Goal: Submit feedback/report problem: Submit feedback/report problem

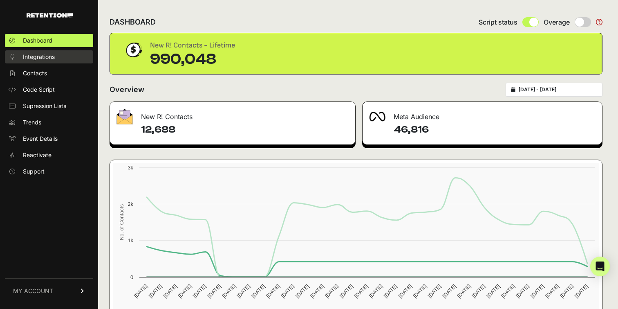
click at [37, 54] on span "Integrations" at bounding box center [39, 57] width 32 height 8
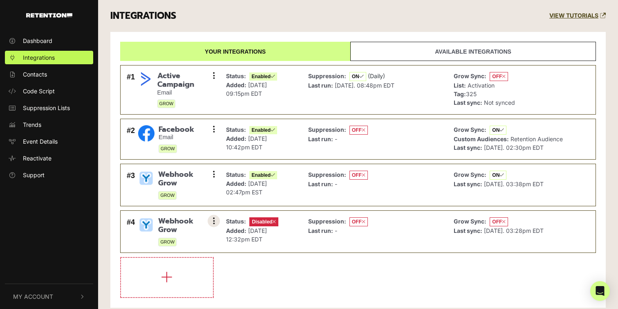
click at [214, 220] on icon at bounding box center [214, 221] width 2 height 8
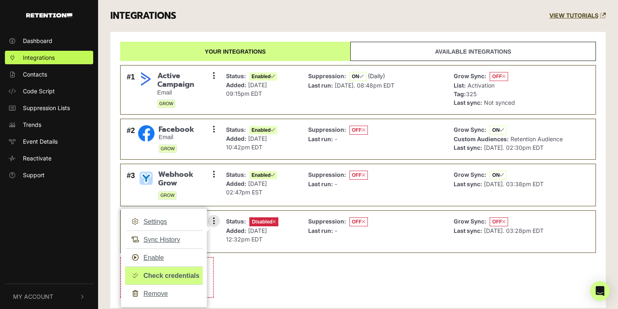
click at [171, 277] on link "Check credentials" at bounding box center [164, 275] width 78 height 18
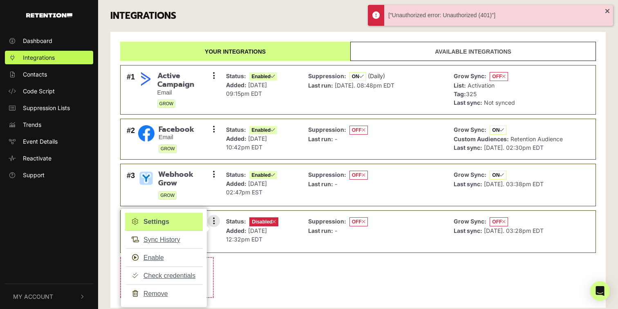
click at [161, 219] on link "Settings" at bounding box center [164, 222] width 78 height 18
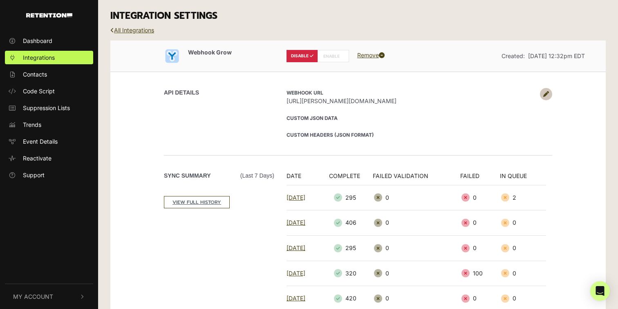
click at [339, 56] on label "ENABLE" at bounding box center [333, 56] width 31 height 12
click at [543, 92] on link at bounding box center [546, 94] width 12 height 12
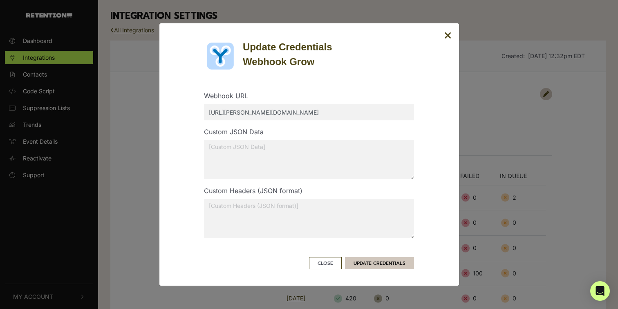
click at [369, 263] on button "UPDATE CREDENTIALS" at bounding box center [379, 263] width 69 height 12
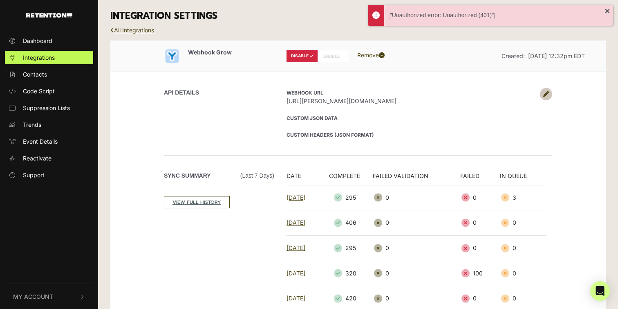
click at [332, 56] on label "ENABLE" at bounding box center [333, 56] width 31 height 12
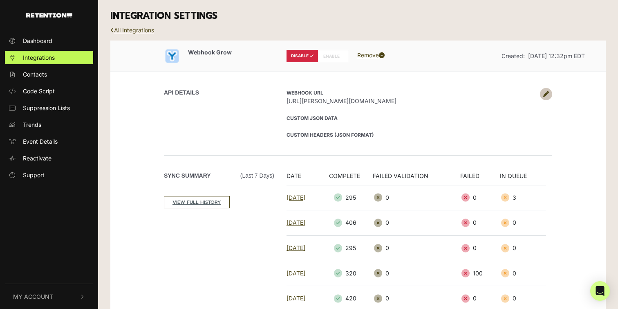
click at [546, 93] on icon at bounding box center [547, 94] width 6 height 6
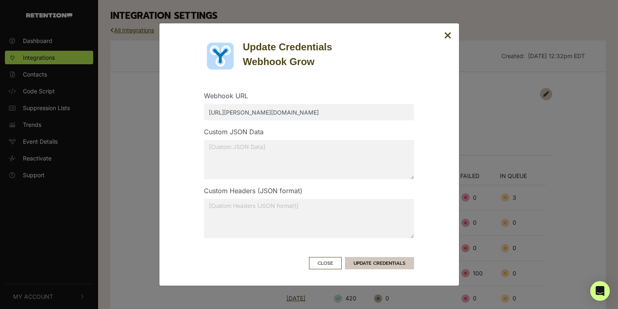
click at [364, 266] on button "UPDATE CREDENTIALS" at bounding box center [379, 263] width 69 height 12
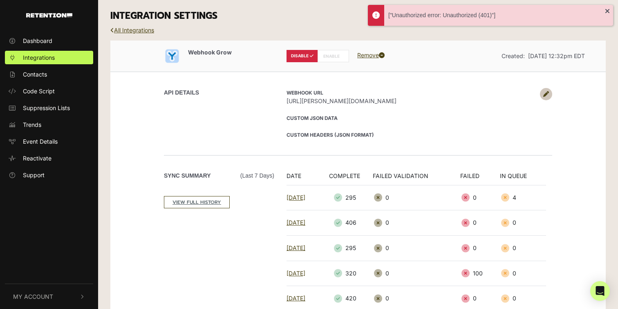
click at [327, 57] on label "ENABLE" at bounding box center [333, 56] width 31 height 12
click at [304, 56] on label "DISABLE" at bounding box center [302, 56] width 31 height 12
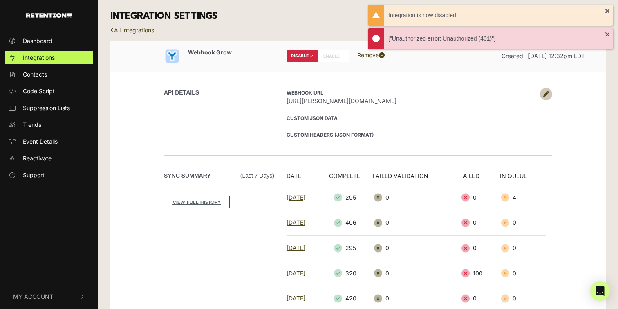
click at [328, 55] on label "ENABLE" at bounding box center [333, 56] width 31 height 12
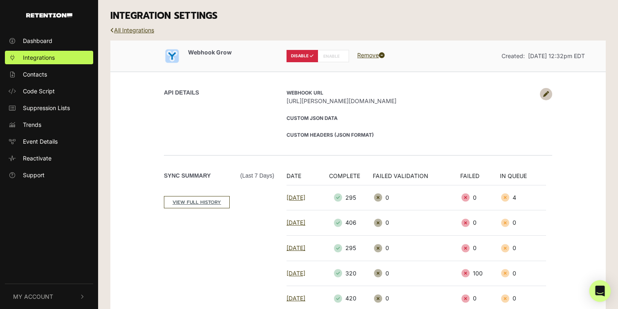
click at [603, 289] on icon "Open Intercom Messenger" at bounding box center [600, 291] width 9 height 11
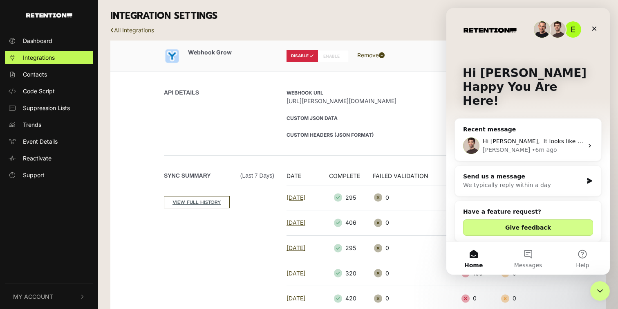
click at [492, 181] on div "We typically reply within a day" at bounding box center [523, 185] width 120 height 9
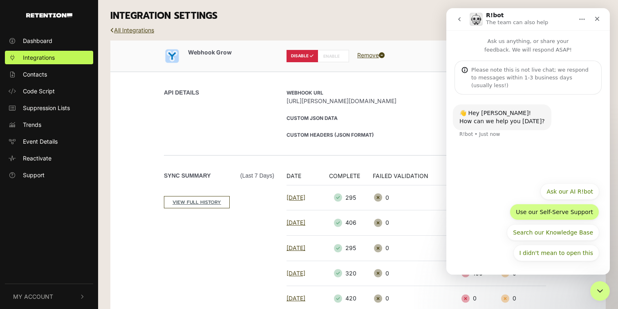
click at [556, 211] on button "Use our Self-Serve Support" at bounding box center [555, 212] width 90 height 16
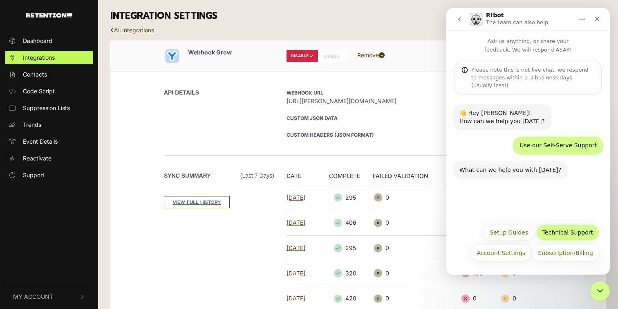
click at [560, 233] on button "Technical Support" at bounding box center [568, 232] width 63 height 16
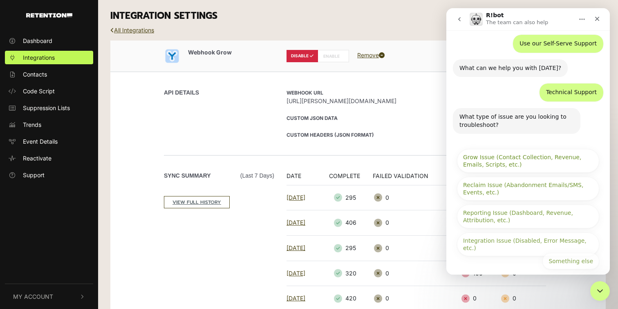
scroll to position [102, 0]
click at [565, 254] on button "Something else" at bounding box center [571, 260] width 57 height 16
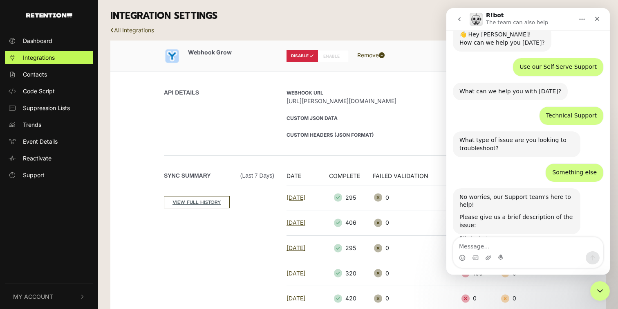
scroll to position [85, 0]
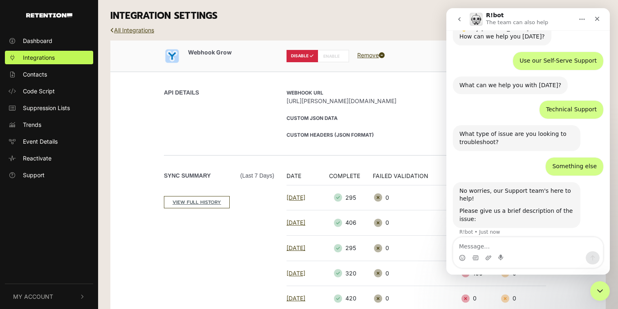
click at [501, 244] on textarea "Message…" at bounding box center [529, 244] width 150 height 14
type textarea "This webhook integration is now giving the error"
drag, startPoint x: 535, startPoint y: 18, endPoint x: 526, endPoint y: 16, distance: 9.1
click at [526, 16] on div "R!bot The team can also help" at bounding box center [518, 19] width 64 height 14
click at [598, 287] on icon "Close Intercom Messenger" at bounding box center [599, 290] width 10 height 10
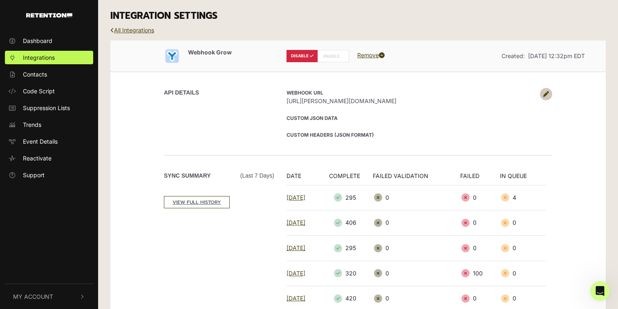
click at [334, 53] on label "ENABLE" at bounding box center [333, 56] width 31 height 12
click at [596, 290] on icon "Open Intercom Messenger" at bounding box center [599, 289] width 13 height 13
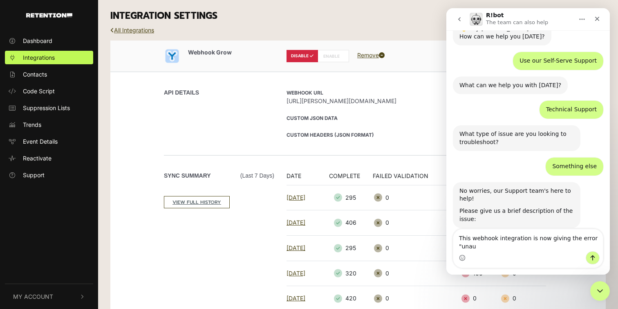
scroll to position [93, 0]
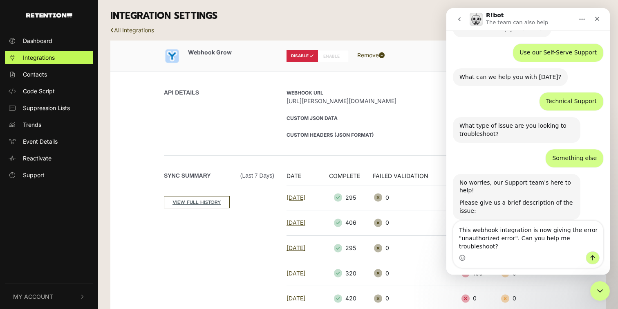
type textarea "This webhook integration is now giving the error "unauthorized error". Can you …"
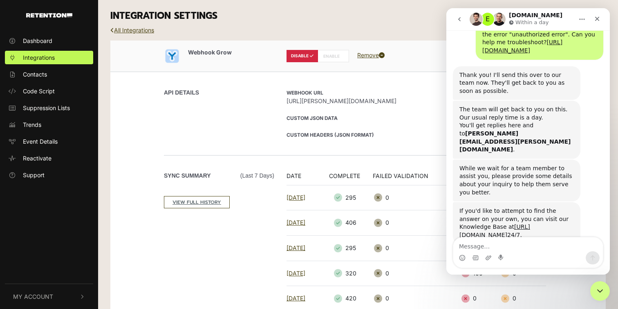
scroll to position [324, 0]
